Goal: Answer question/provide support: Answer question/provide support

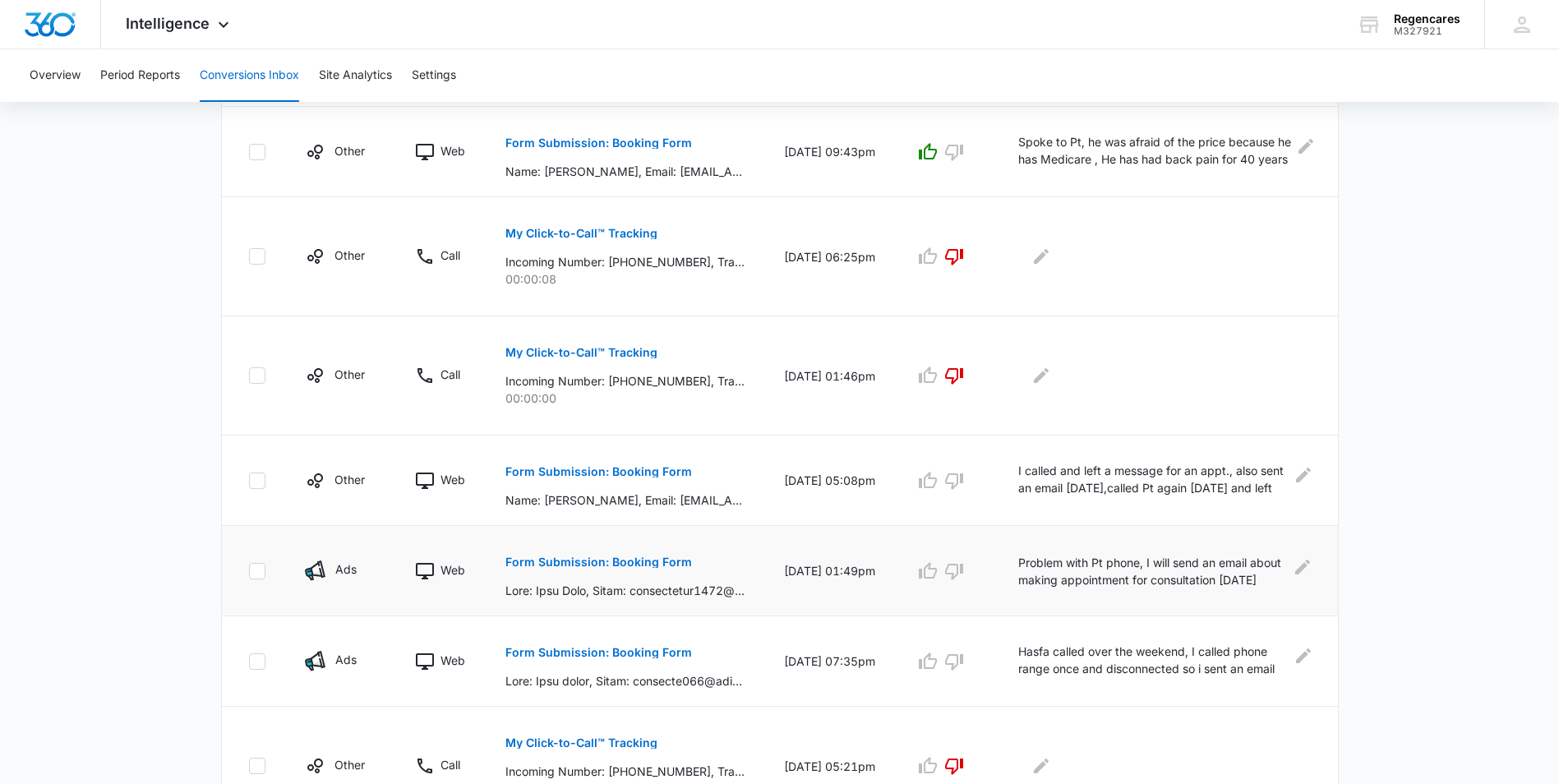
scroll to position [822, 0]
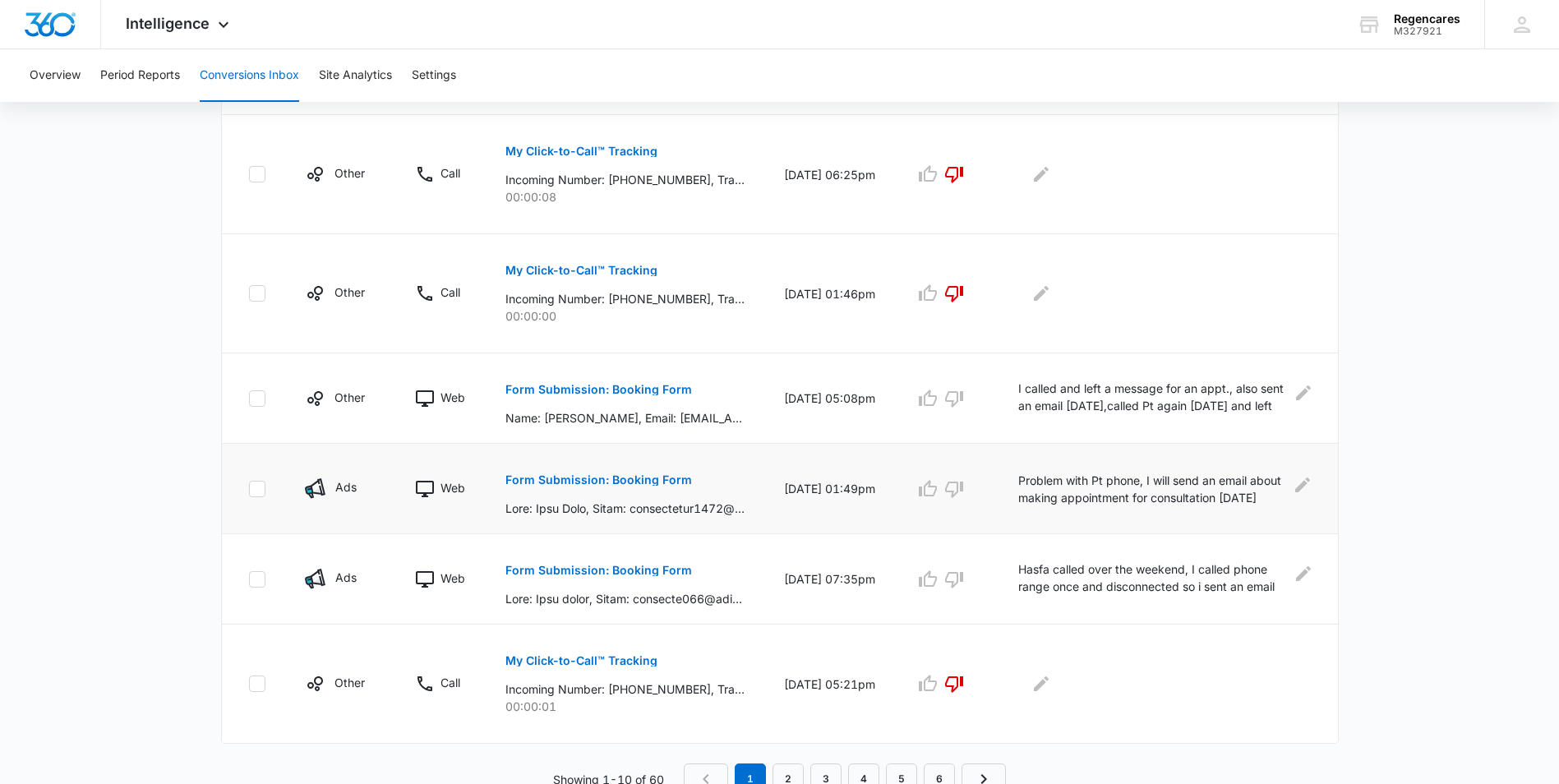
click at [601, 479] on p "Form Submission: Booking Form" at bounding box center [599, 479] width 187 height 12
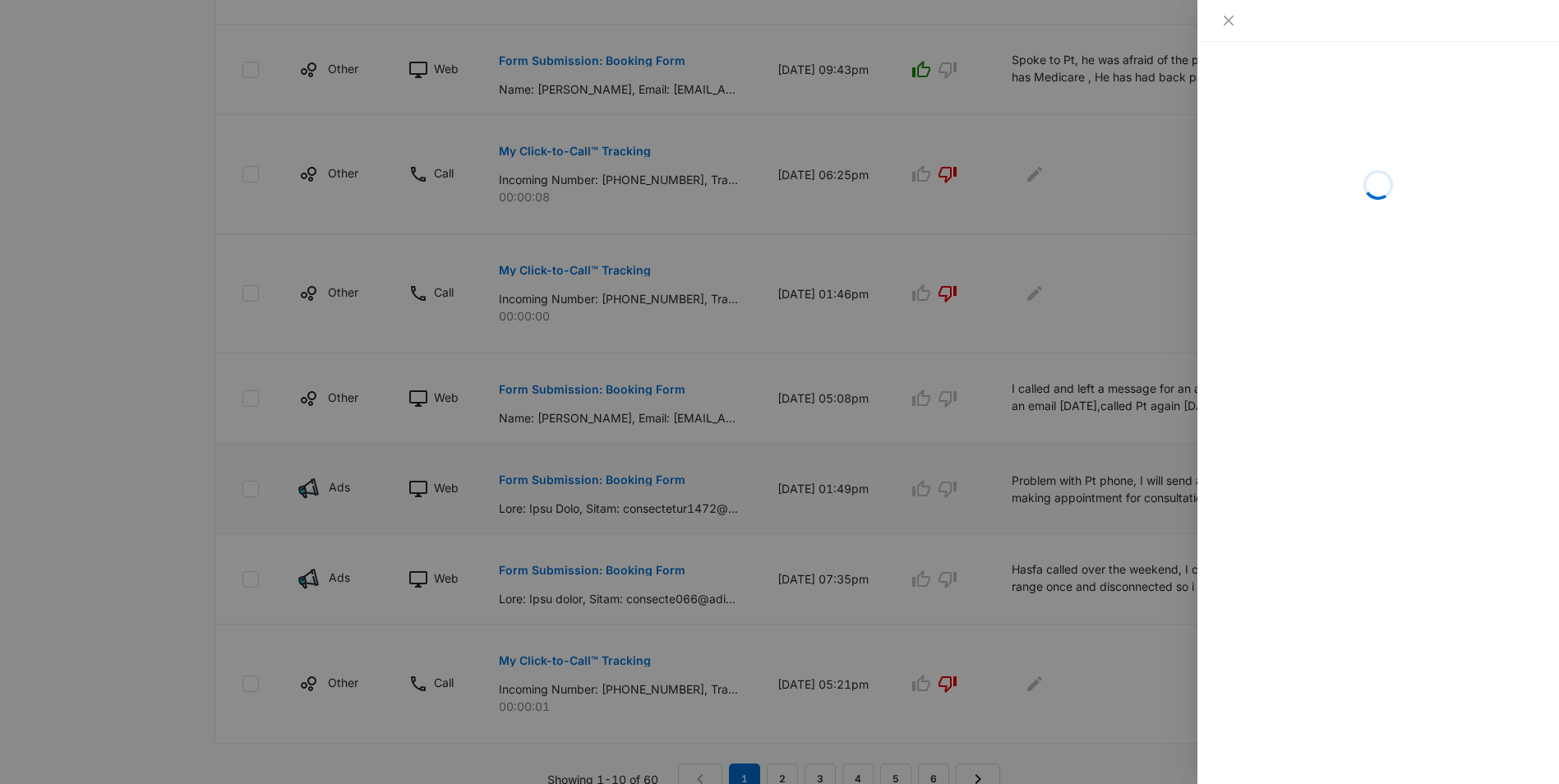
click at [601, 479] on div at bounding box center [780, 392] width 1559 height 784
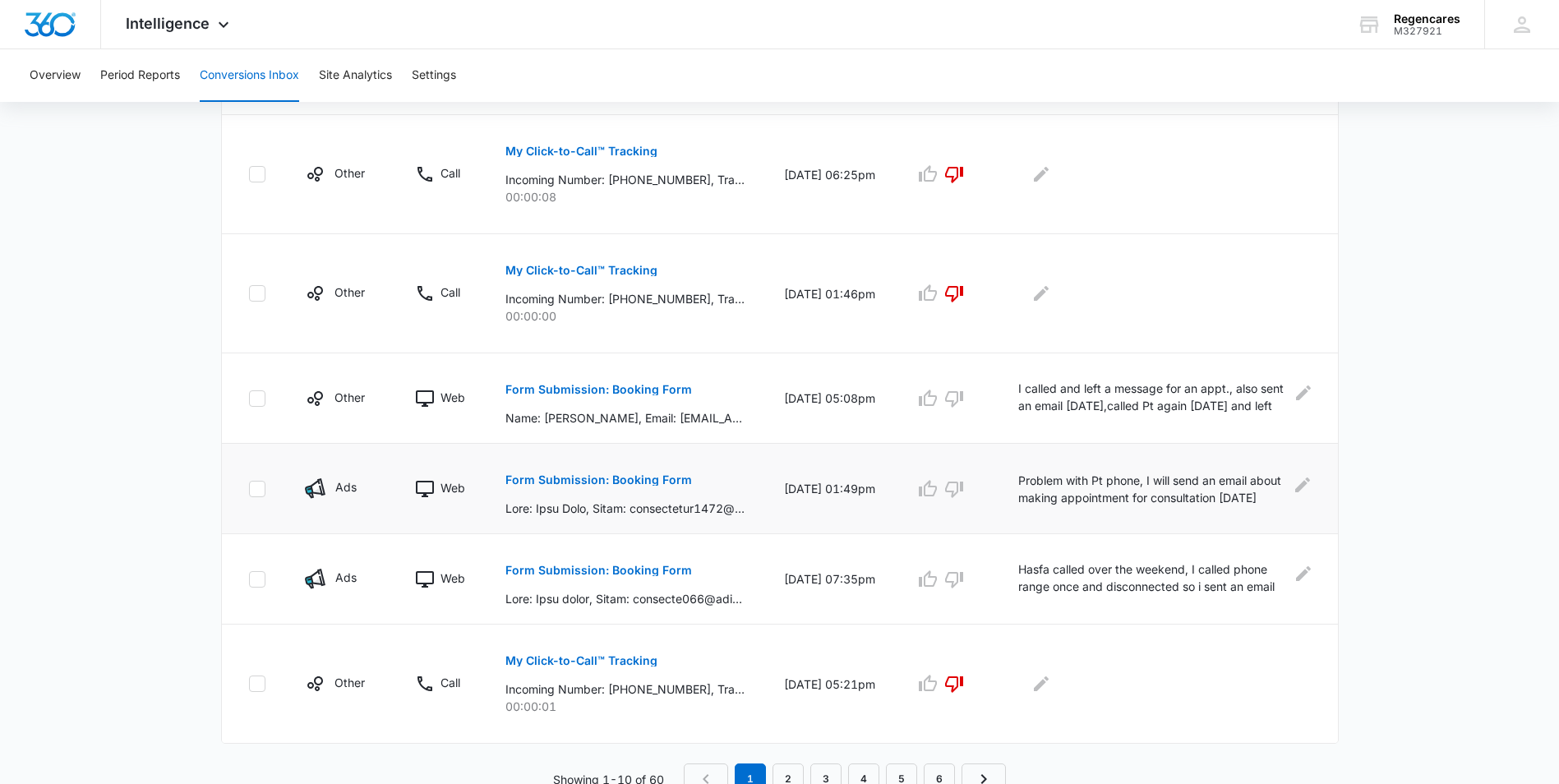
click at [597, 480] on p "Form Submission: Booking Form" at bounding box center [599, 479] width 187 height 12
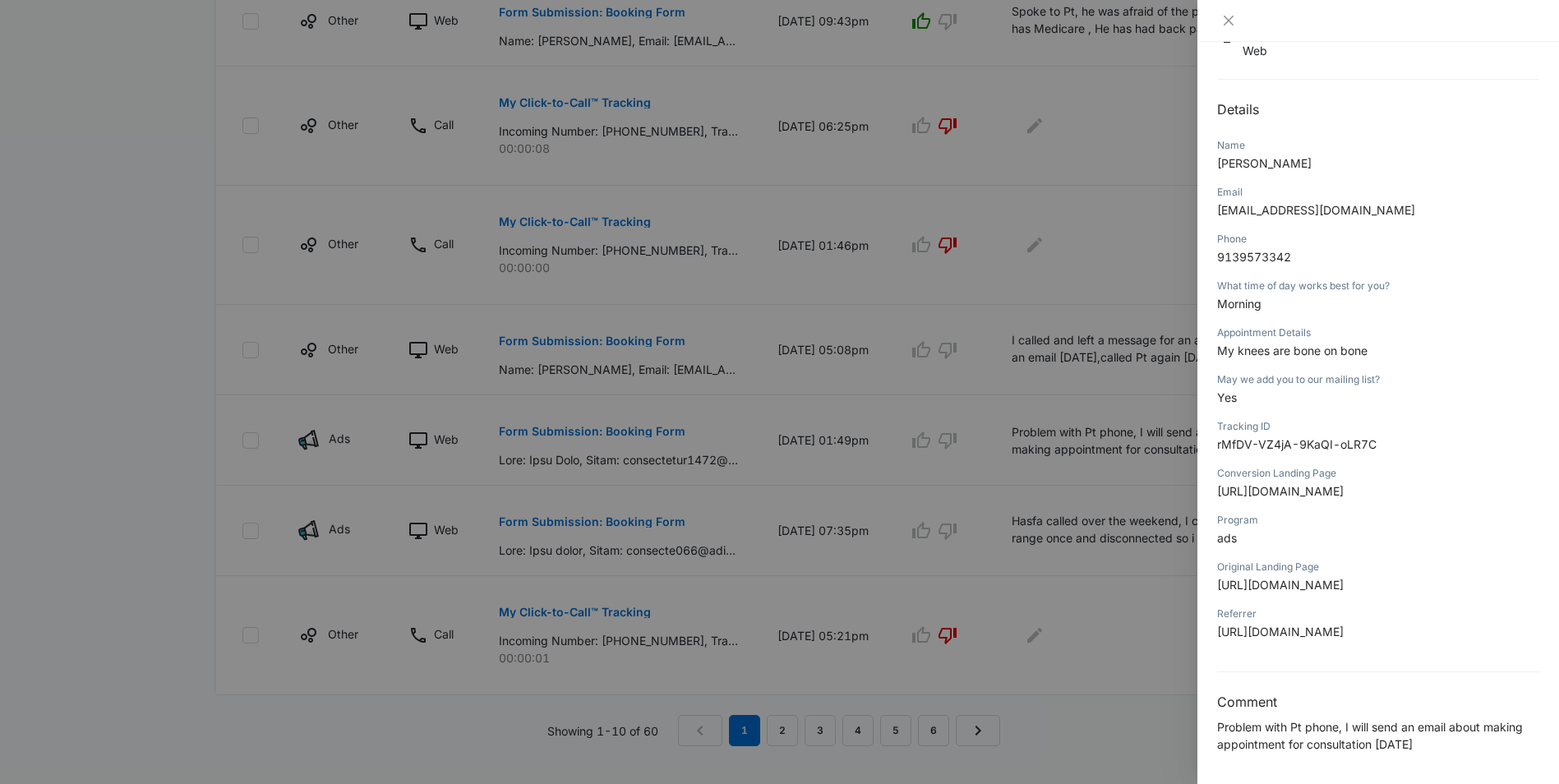
scroll to position [894, 0]
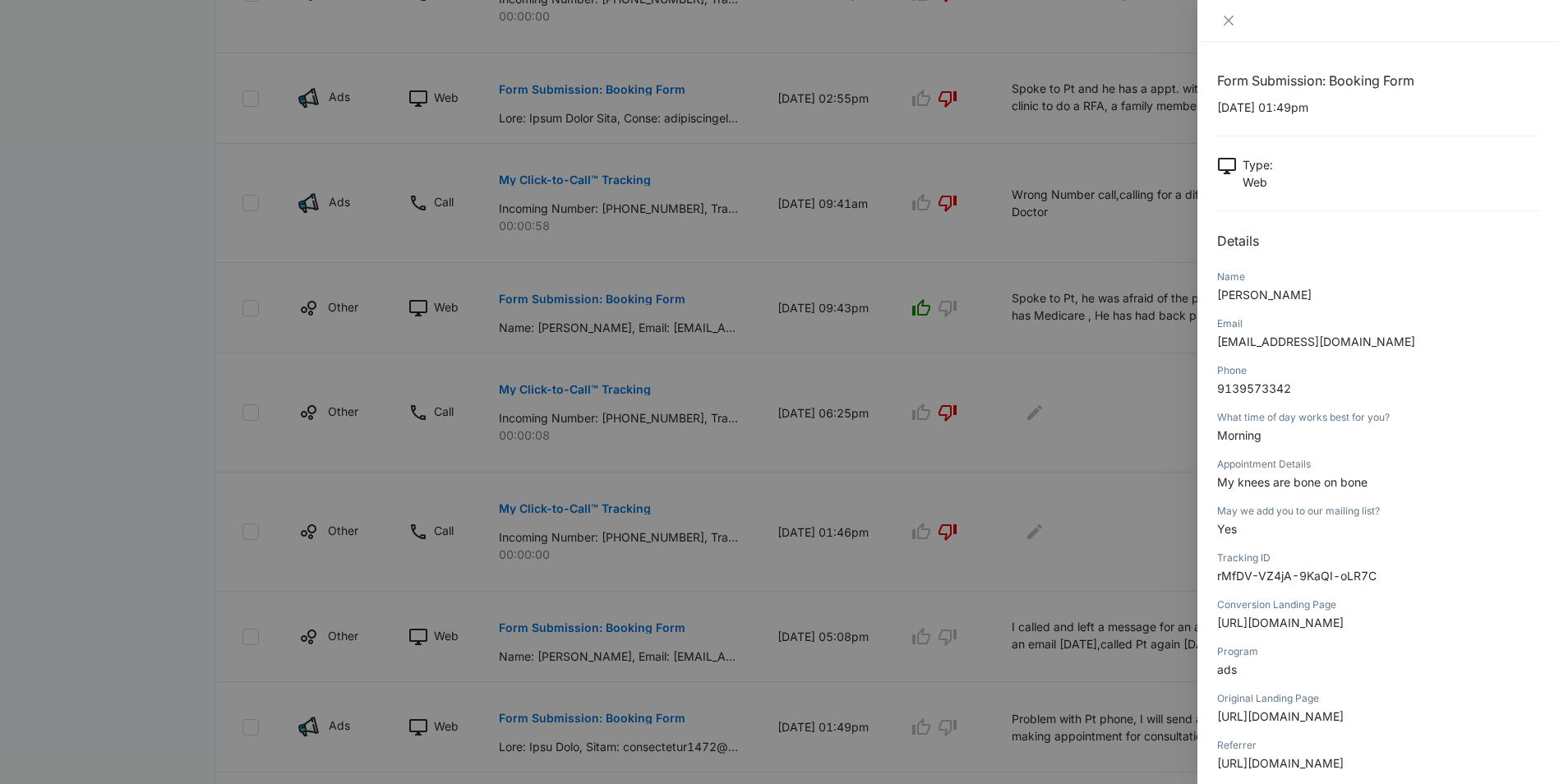
scroll to position [401, 0]
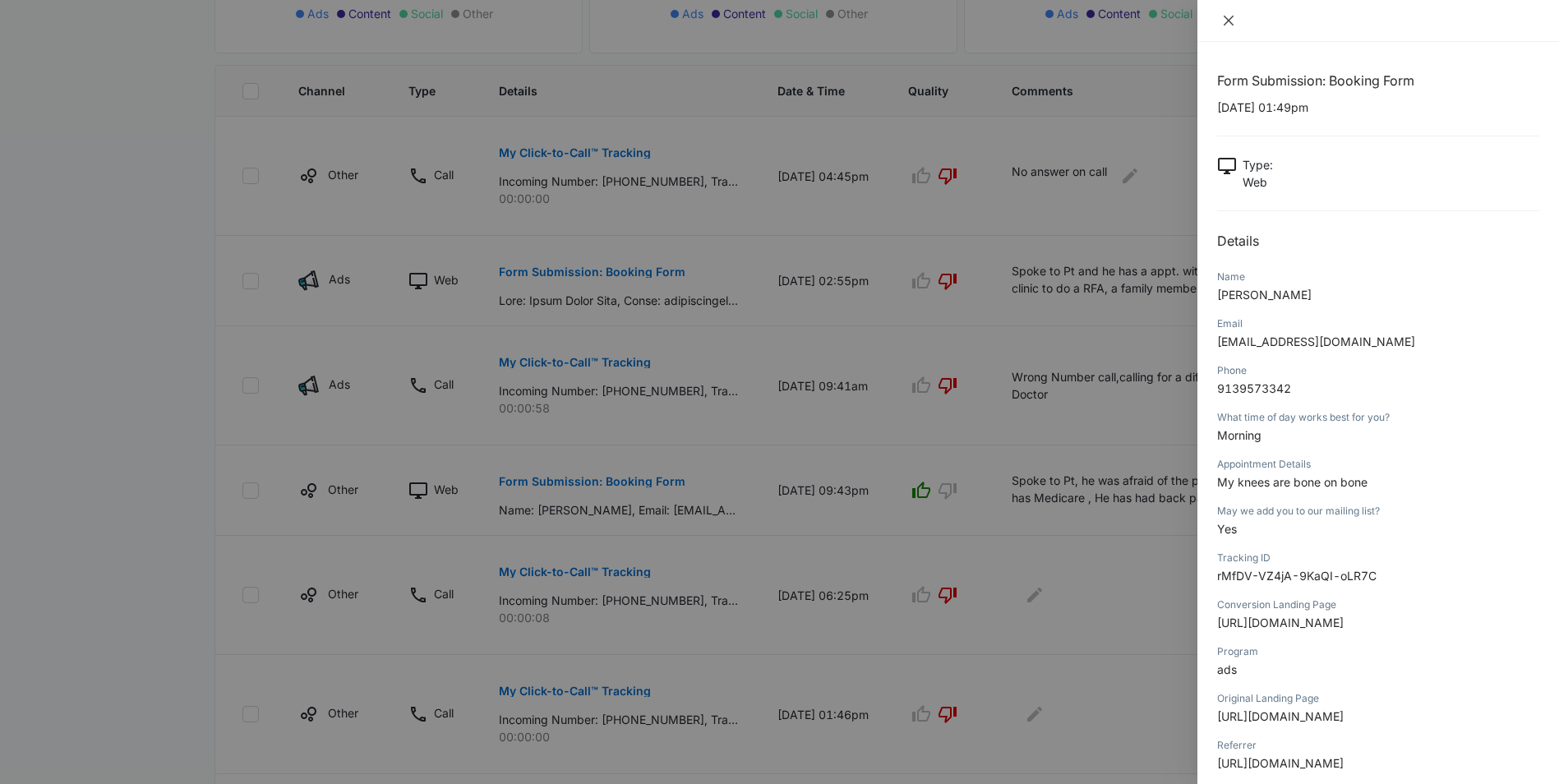
click at [1231, 15] on icon "close" at bounding box center [1228, 20] width 14 height 14
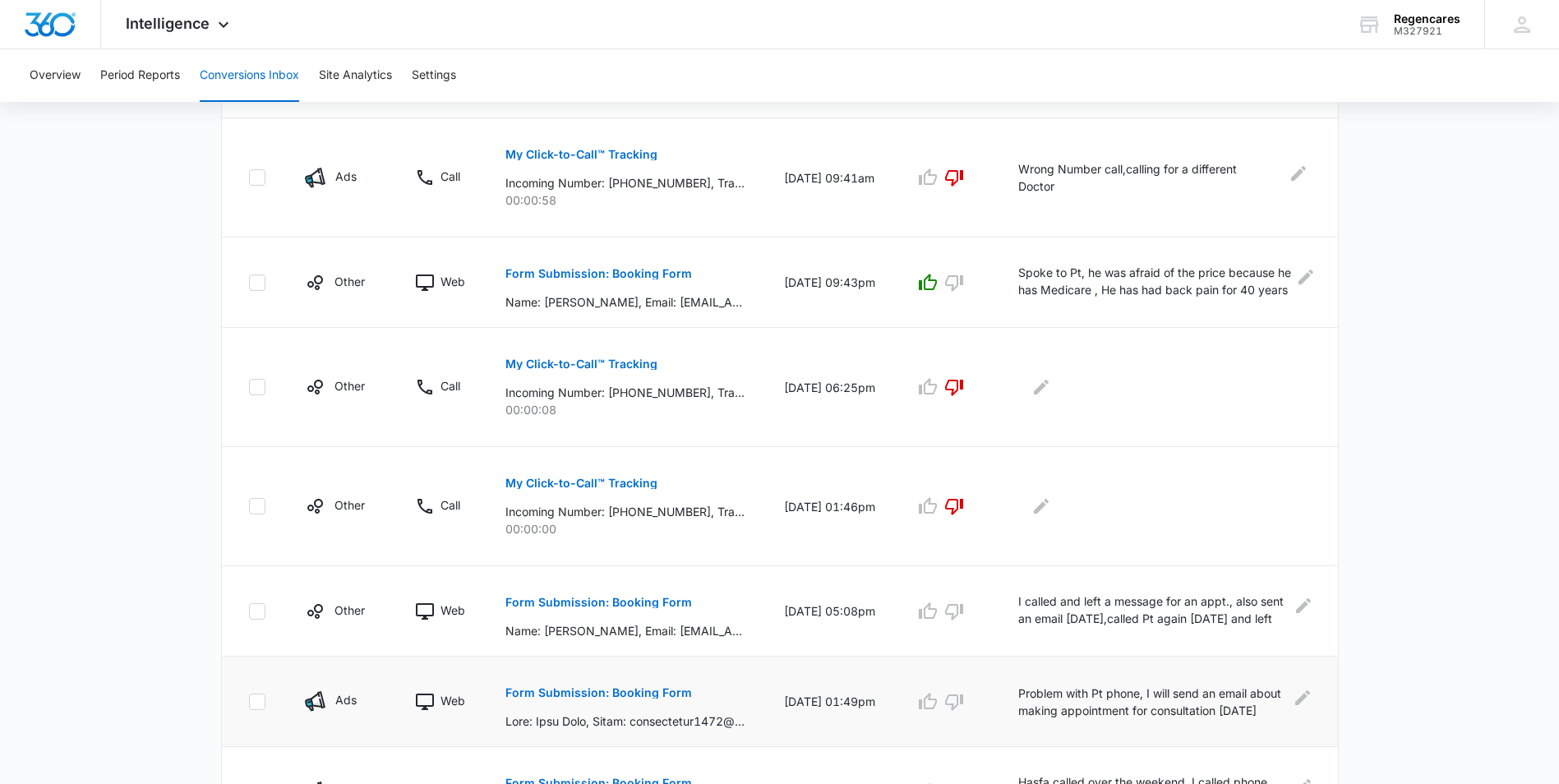
scroll to position [647, 0]
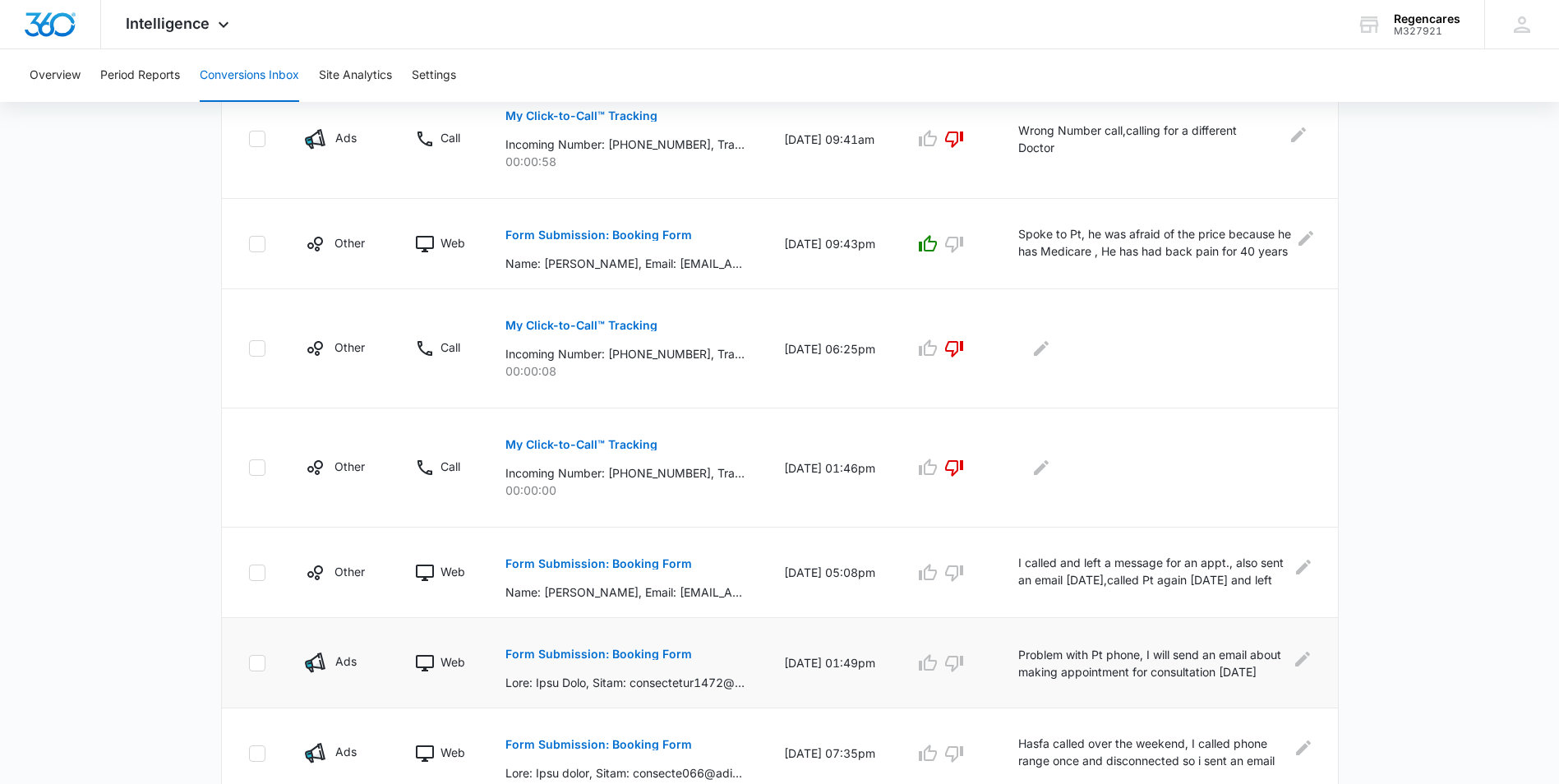
click at [596, 651] on p "Form Submission: Booking Form" at bounding box center [599, 653] width 187 height 12
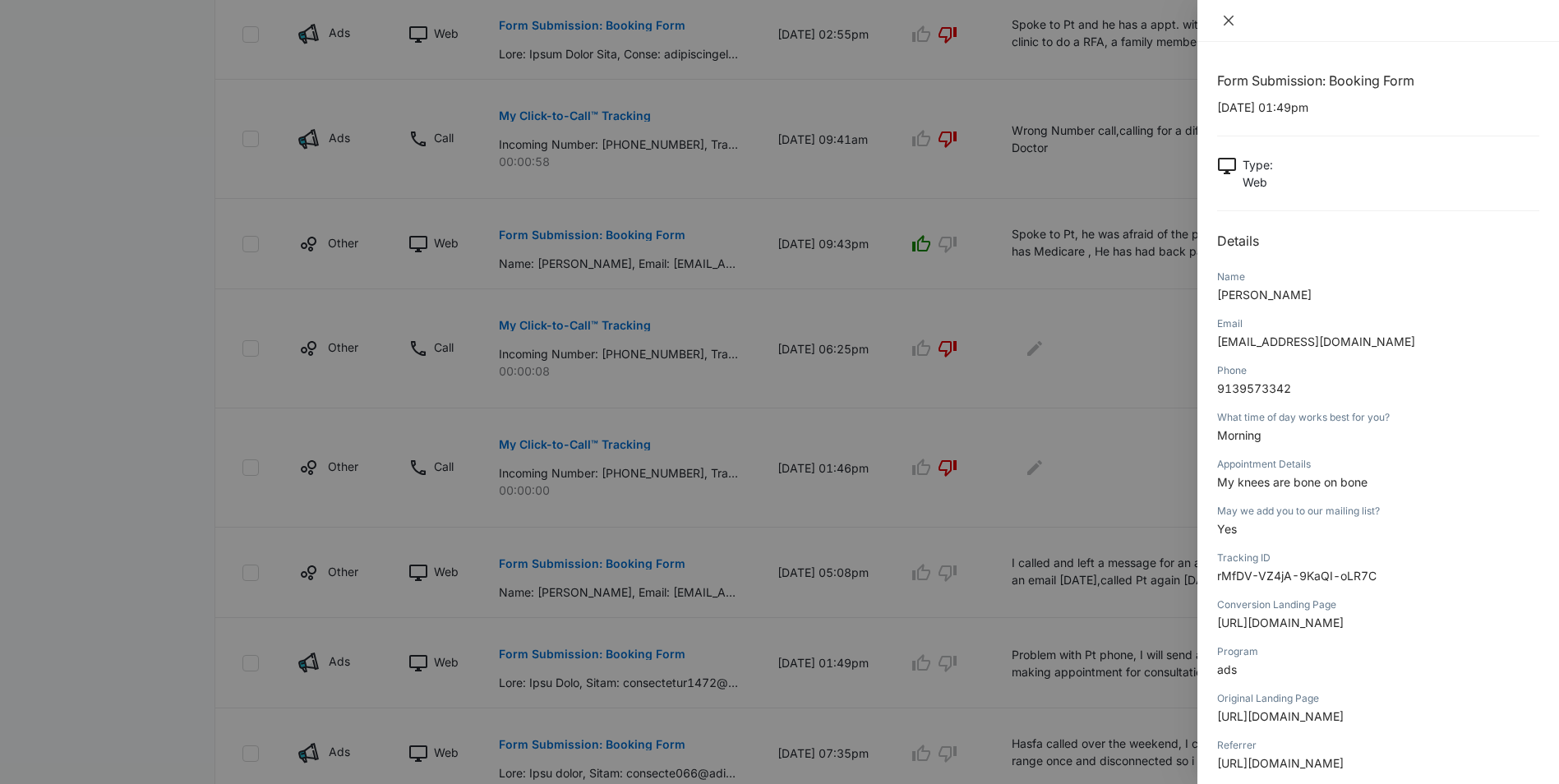
click at [1232, 24] on icon "close" at bounding box center [1228, 20] width 10 height 10
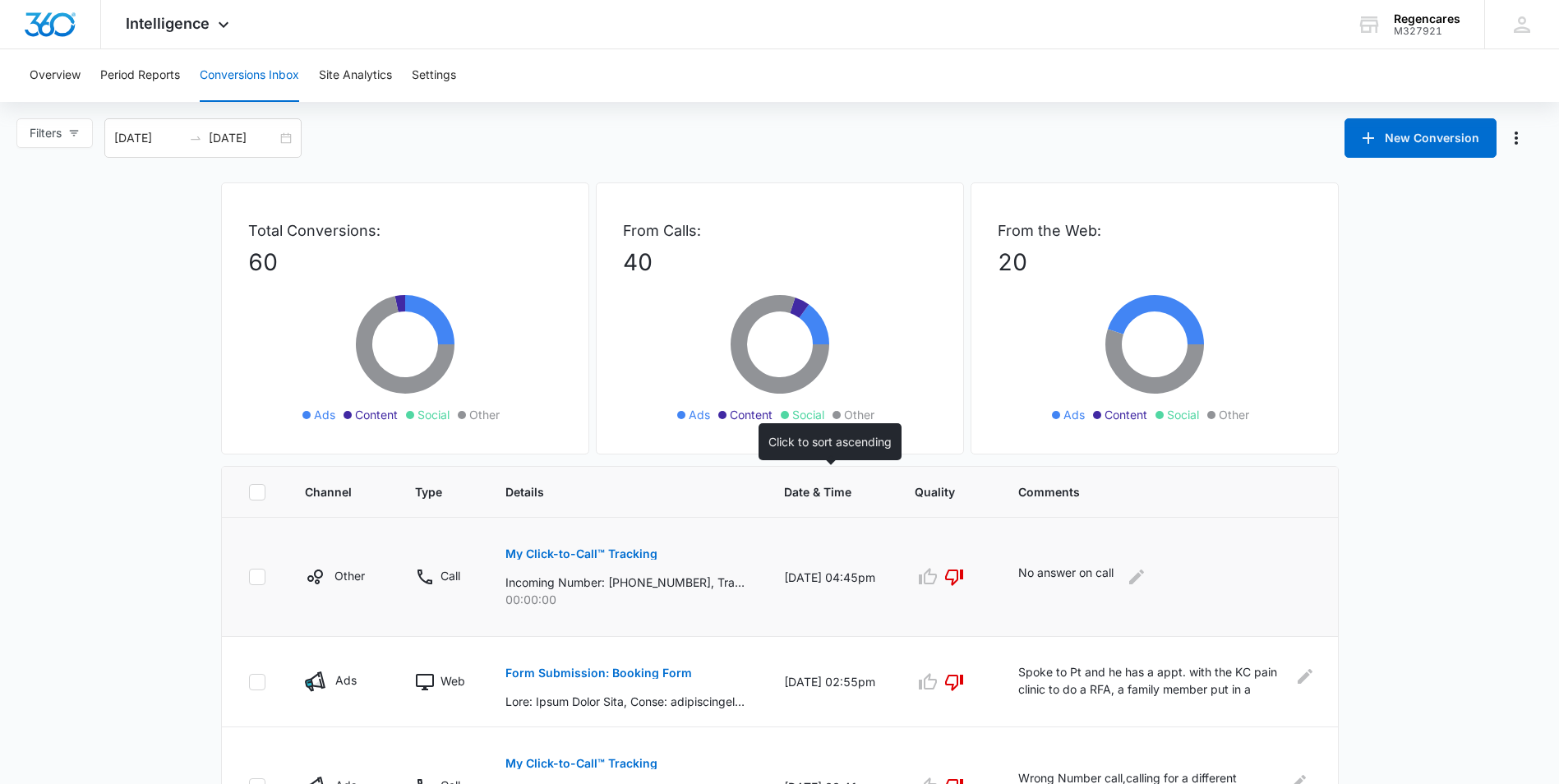
scroll to position [82, 0]
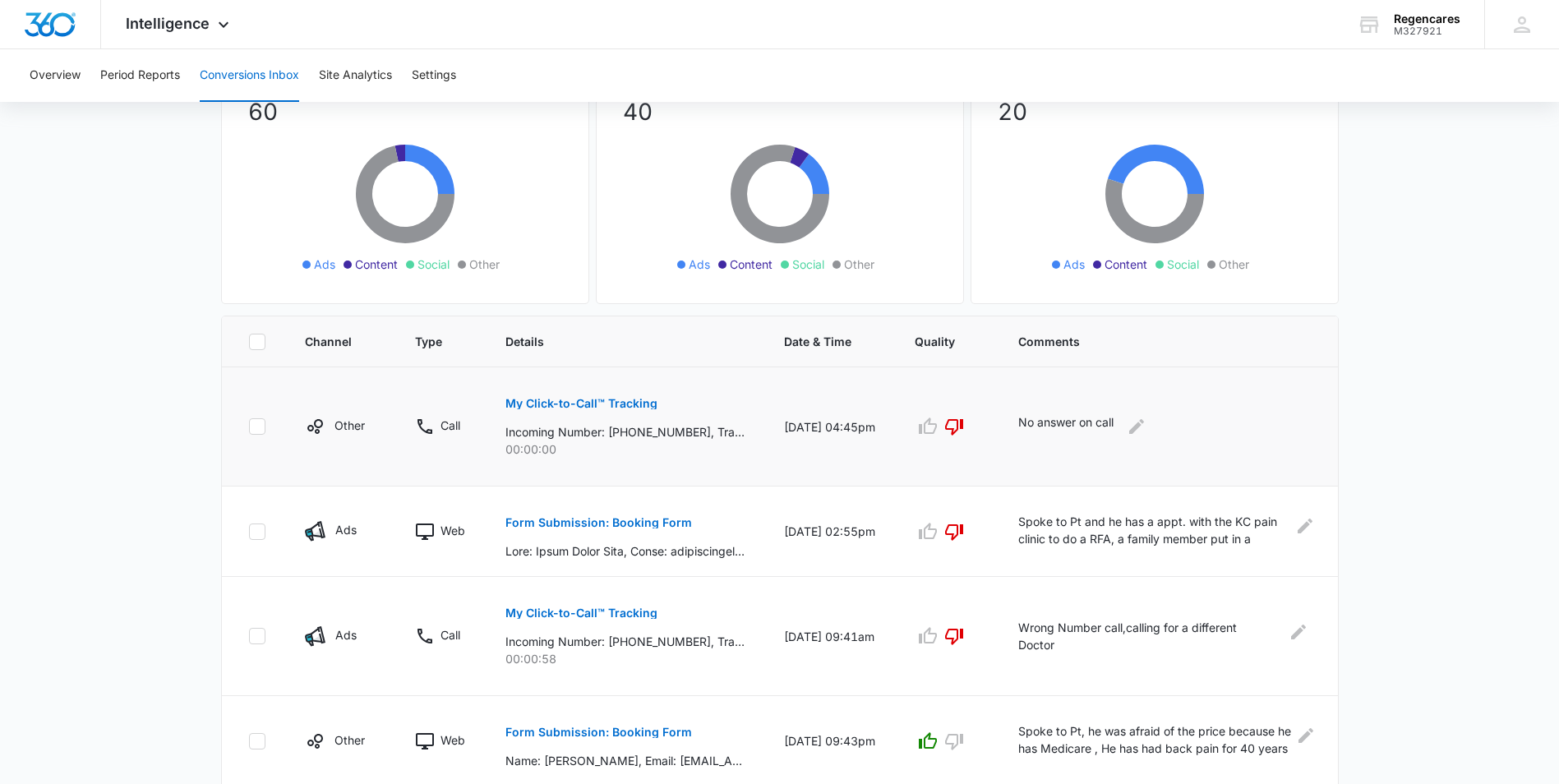
scroll to position [164, 0]
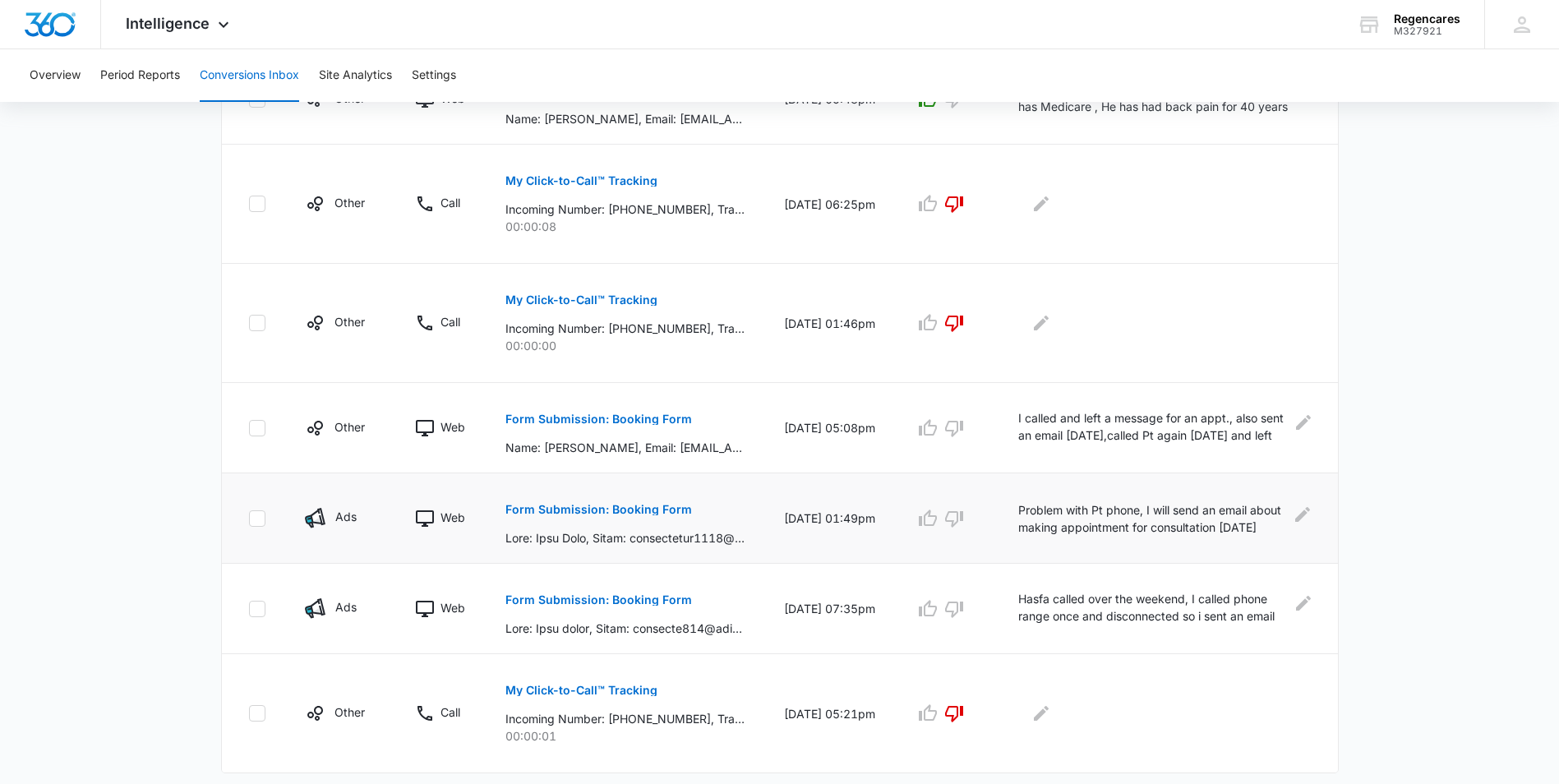
scroll to position [832, 0]
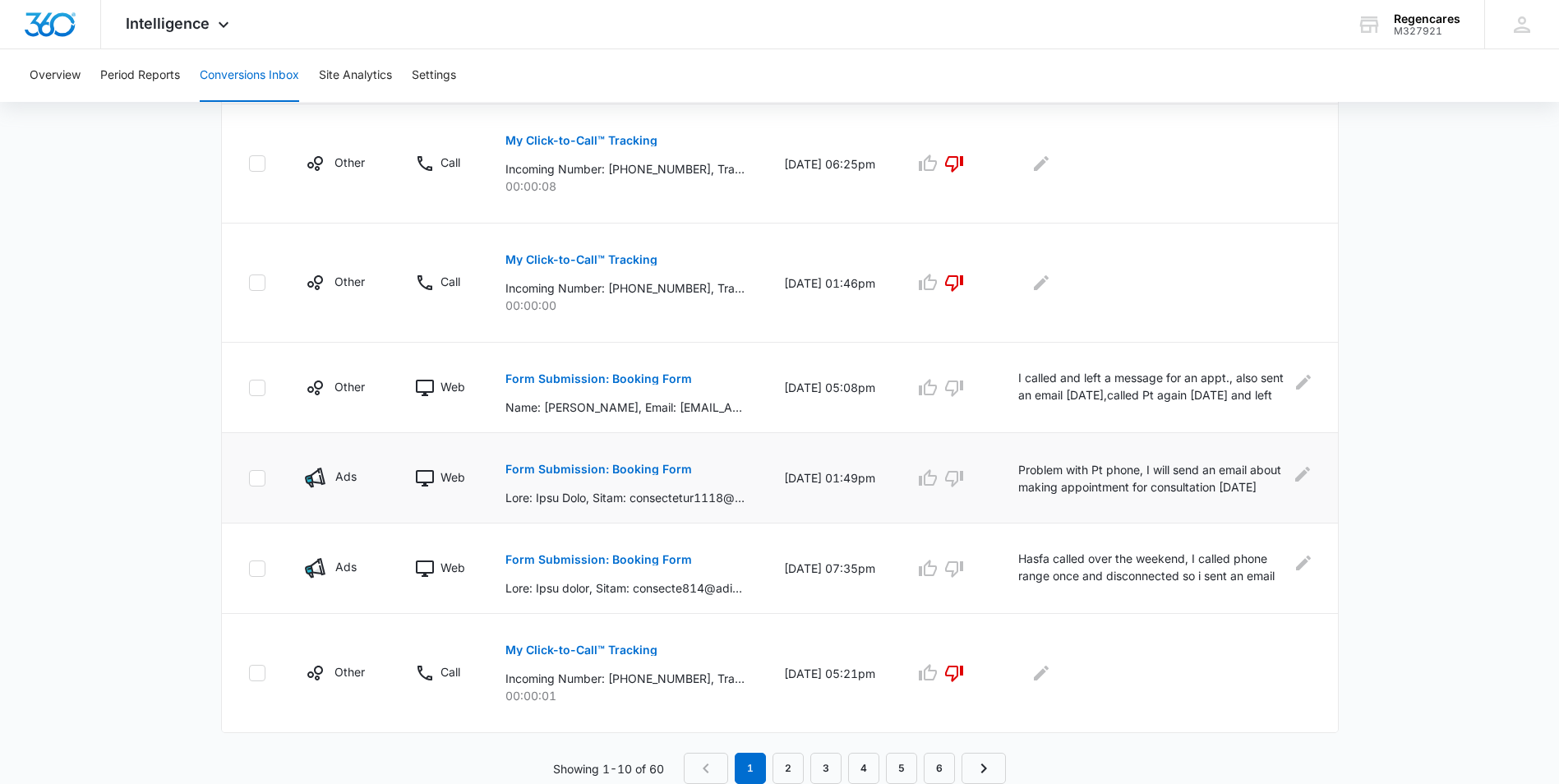
click at [580, 475] on button "Form Submission: Booking Form" at bounding box center [599, 469] width 187 height 40
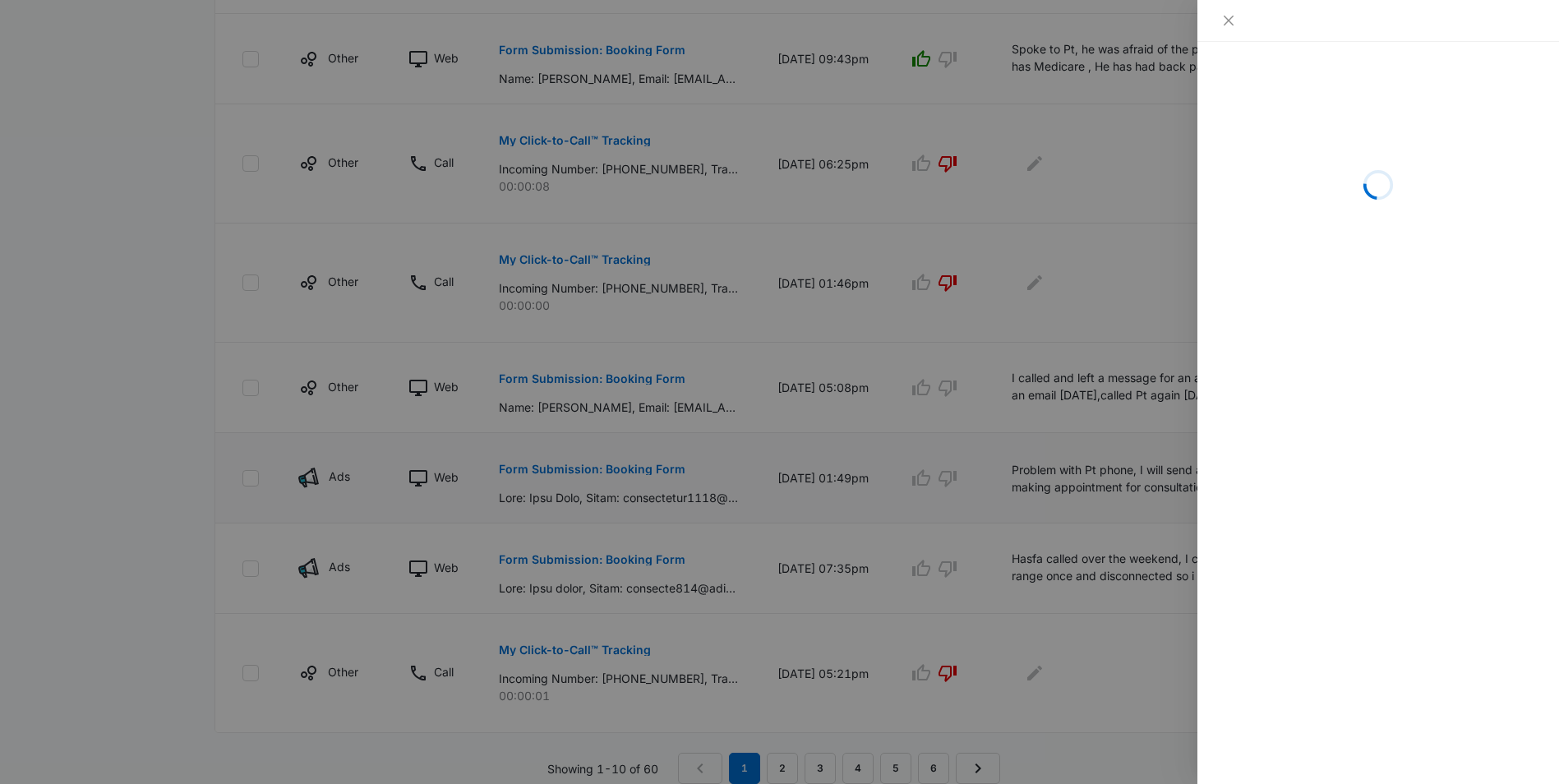
click at [580, 472] on div at bounding box center [780, 392] width 1559 height 784
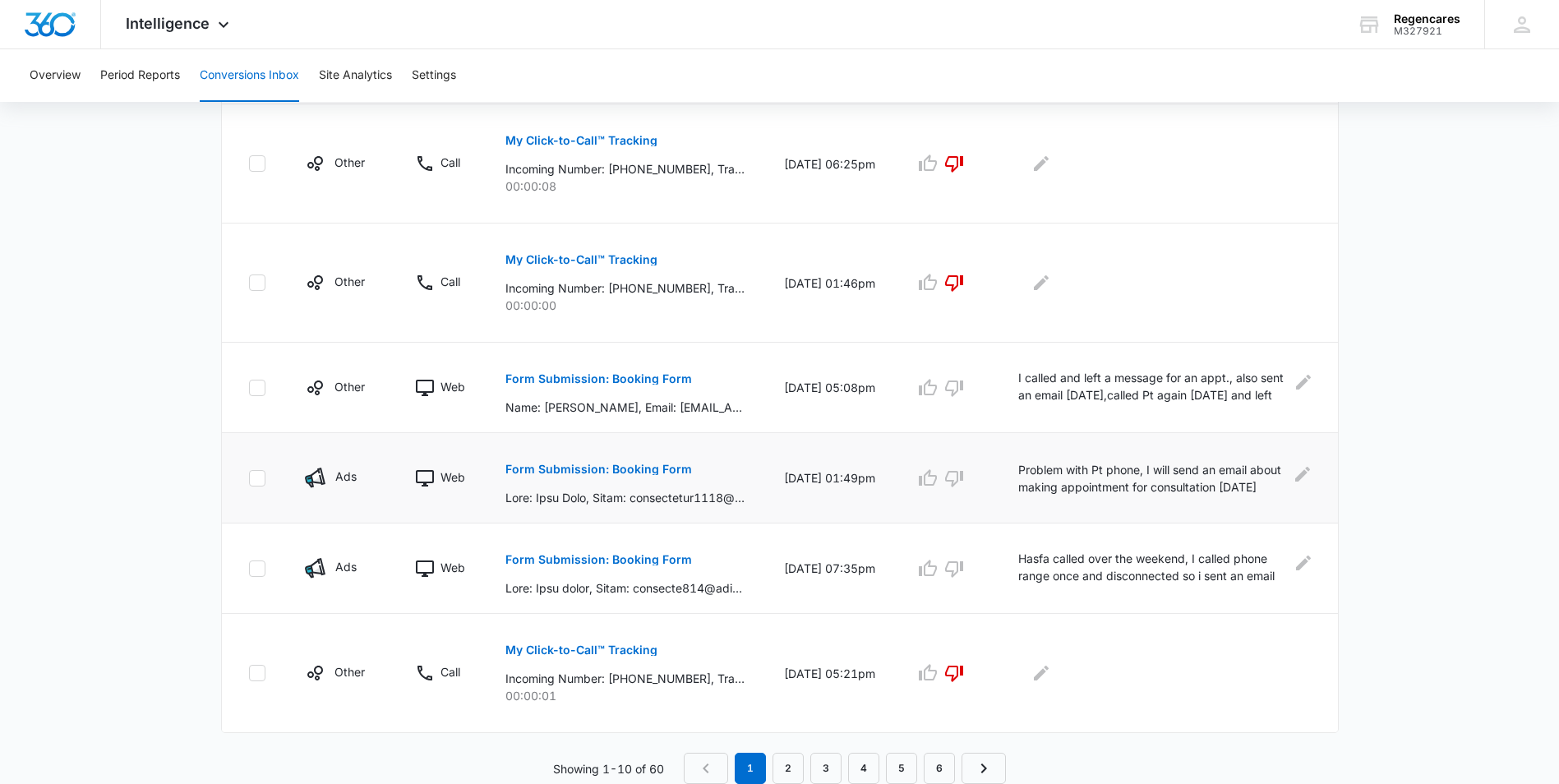
click at [580, 469] on p "Form Submission: Booking Form" at bounding box center [599, 469] width 187 height 12
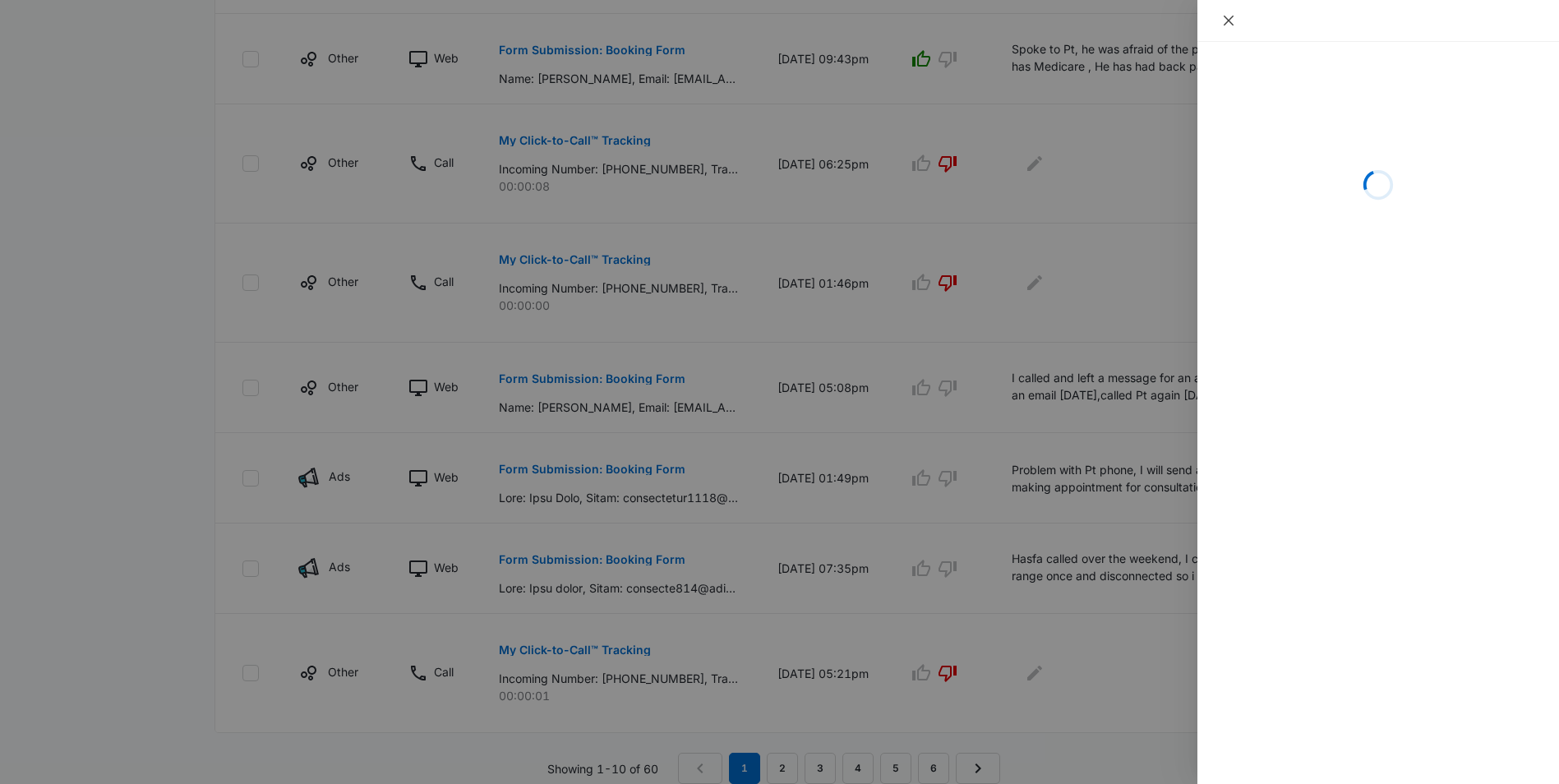
click at [1226, 20] on icon "close" at bounding box center [1228, 20] width 10 height 10
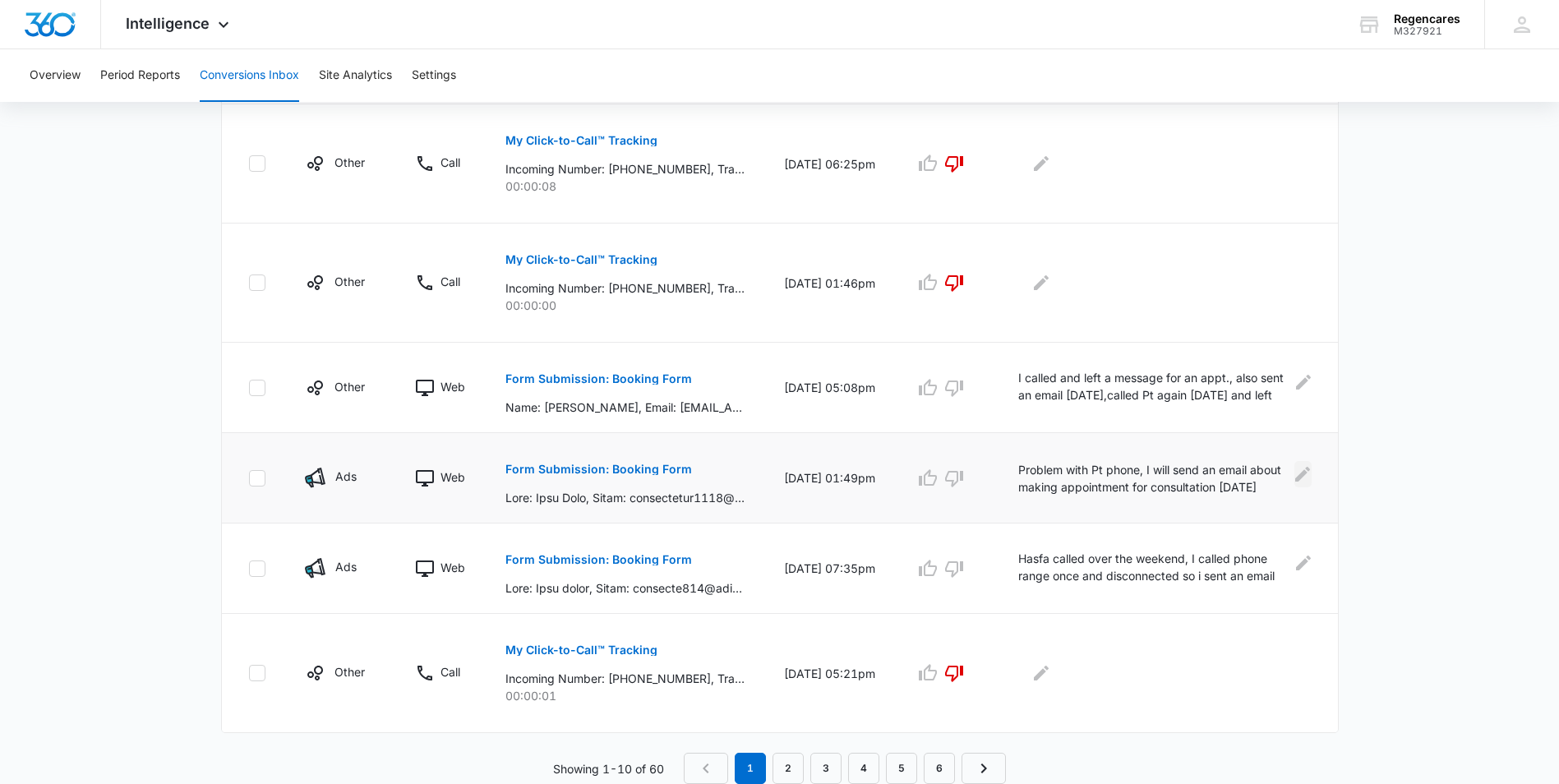
click at [1304, 468] on icon "Edit Comments" at bounding box center [1302, 474] width 20 height 20
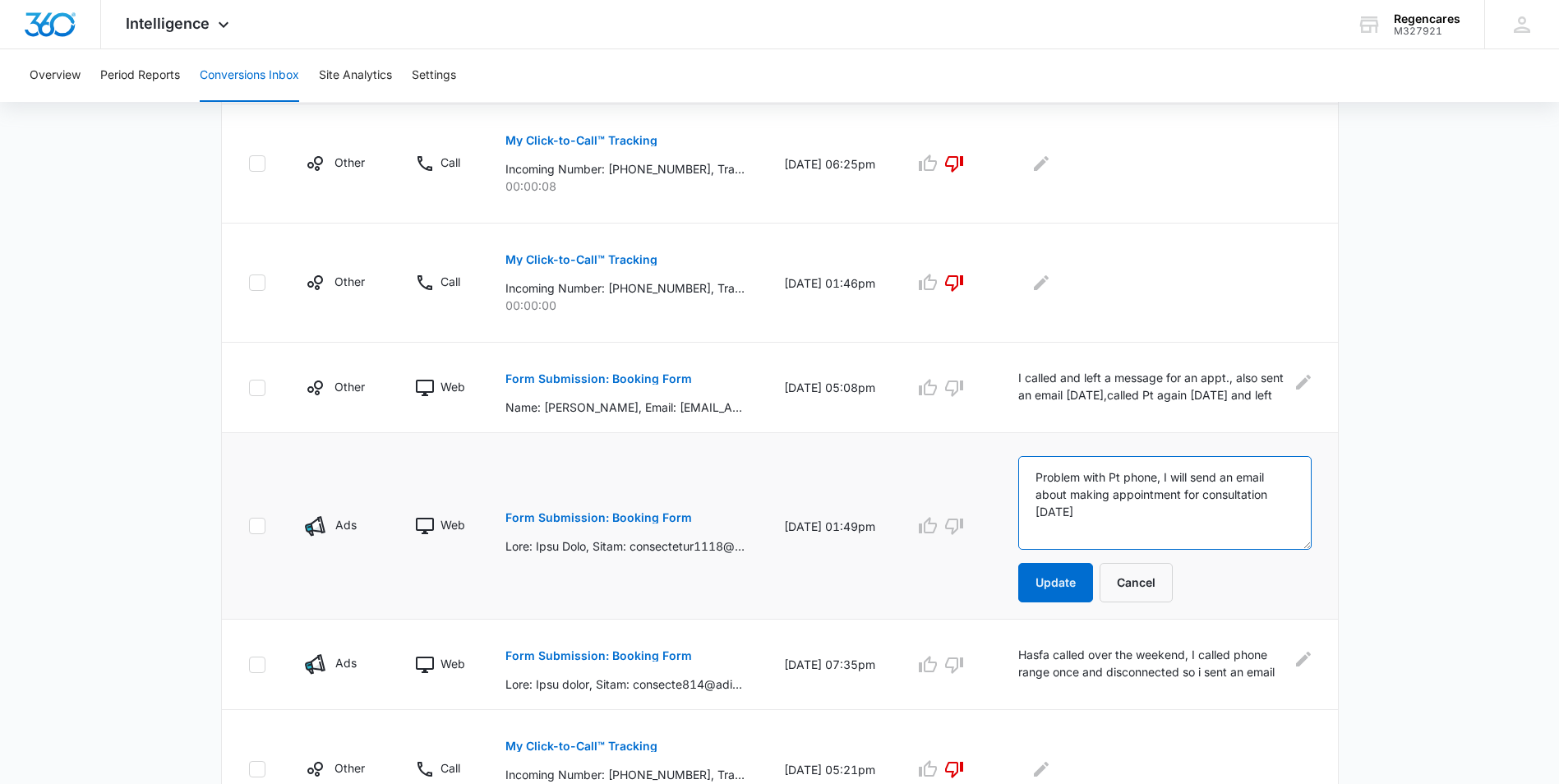
click at [1129, 514] on textarea "Problem with Pt phone, I will send an email about making appointment for consul…" at bounding box center [1165, 502] width 294 height 93
type textarea "Problem with Pt phone, I will send an email about making appointment for consul…"
click at [1070, 585] on button "Update" at bounding box center [1055, 583] width 74 height 40
click at [955, 526] on icon "button" at bounding box center [954, 526] width 20 height 20
